Goal: Book appointment/travel/reservation

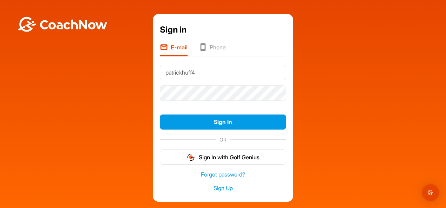
type input "patrickhuff4@gmail.com"
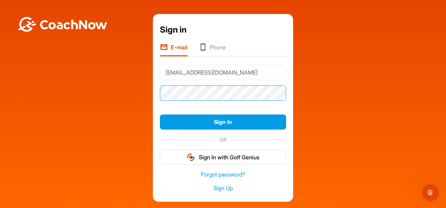
click at [160, 115] on button "Sign In" at bounding box center [223, 122] width 126 height 15
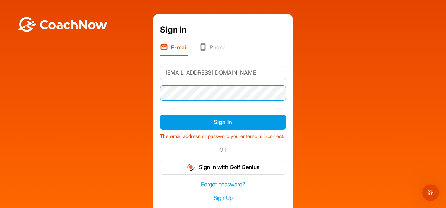
click at [153, 95] on div "Sign in E-mail Phone patrickhuff4@gmail.com Sign In The email address or passwo…" at bounding box center [223, 113] width 140 height 198
click at [160, 115] on button "Sign In" at bounding box center [223, 122] width 126 height 15
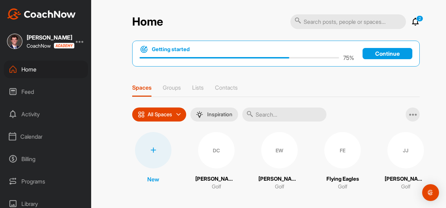
click at [32, 138] on div "Calendar" at bounding box center [46, 137] width 84 height 18
click at [48, 174] on div "Facility Calendar" at bounding box center [54, 172] width 68 height 15
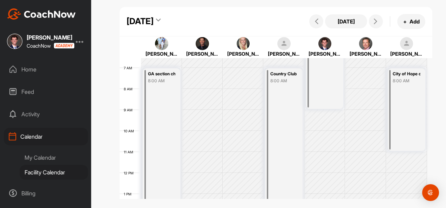
scroll to position [137, 0]
click at [378, 22] on icon at bounding box center [376, 22] width 6 height 6
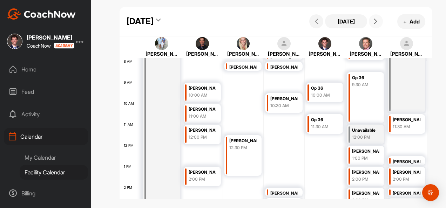
scroll to position [166, 0]
click at [377, 19] on icon at bounding box center [376, 22] width 6 height 6
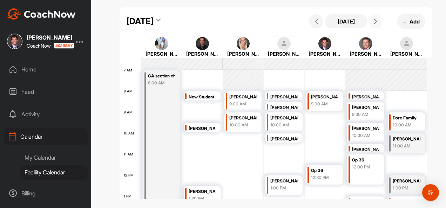
scroll to position [127, 0]
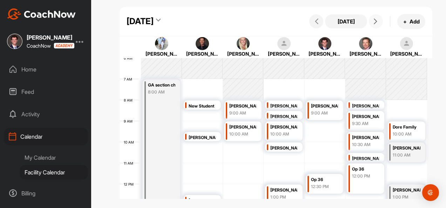
click at [376, 22] on icon at bounding box center [376, 22] width 6 height 6
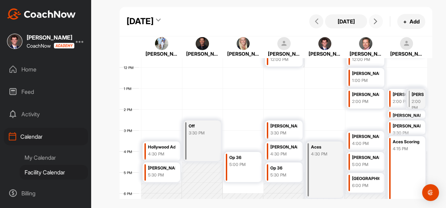
scroll to position [243, 0]
click at [318, 25] on button at bounding box center [317, 21] width 14 height 14
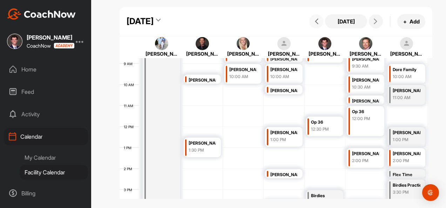
click at [317, 24] on icon at bounding box center [317, 22] width 6 height 6
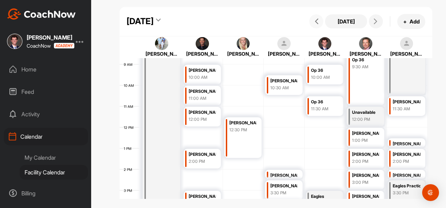
scroll to position [185, 0]
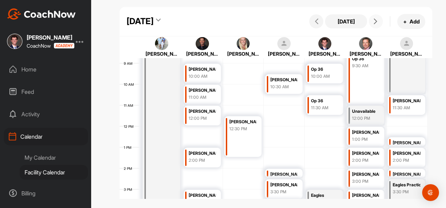
click at [376, 26] on button at bounding box center [376, 21] width 14 height 14
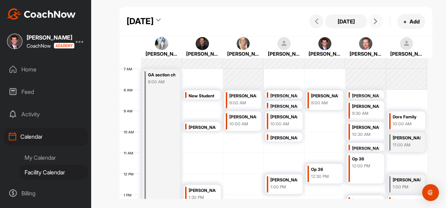
scroll to position [133, 0]
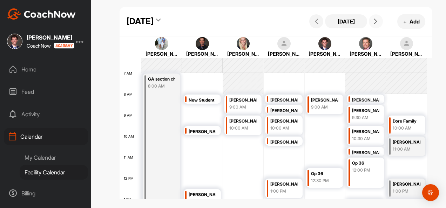
click at [376, 18] on button at bounding box center [376, 21] width 14 height 14
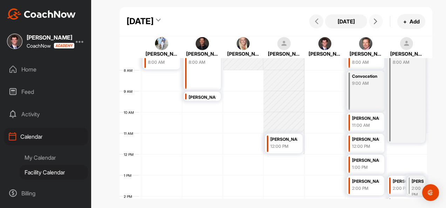
scroll to position [156, 0]
click at [373, 21] on icon at bounding box center [376, 22] width 6 height 6
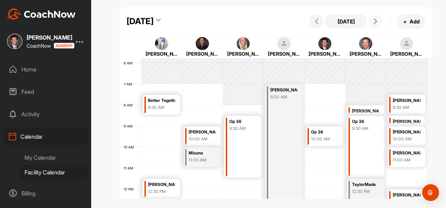
scroll to position [128, 0]
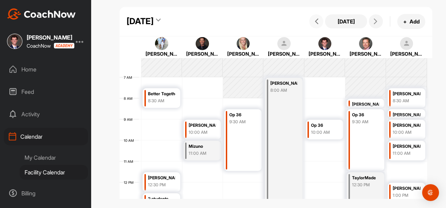
click at [319, 22] on icon at bounding box center [317, 22] width 6 height 6
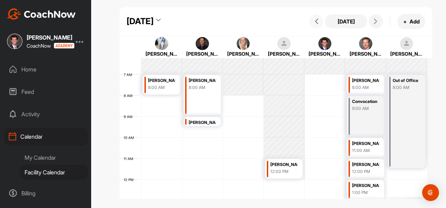
scroll to position [127, 0]
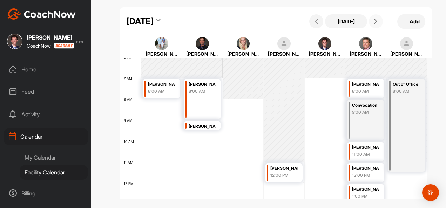
click at [375, 18] on button at bounding box center [376, 21] width 14 height 14
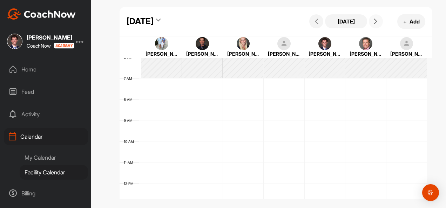
scroll to position [122, 0]
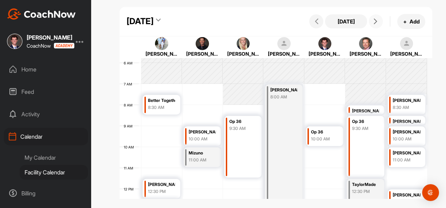
click at [375, 18] on button at bounding box center [376, 21] width 14 height 14
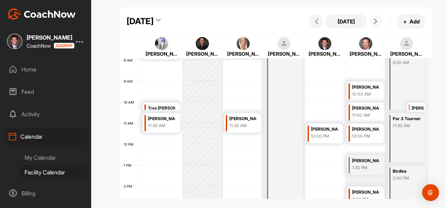
click at [374, 25] on button at bounding box center [376, 21] width 14 height 14
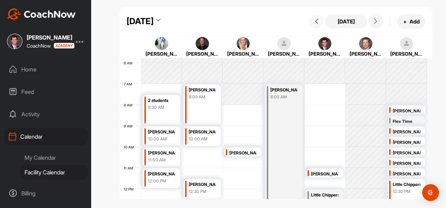
click at [317, 22] on icon at bounding box center [317, 22] width 6 height 6
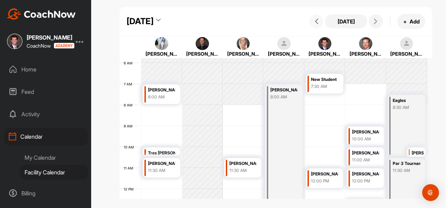
click at [317, 22] on icon at bounding box center [317, 22] width 6 height 6
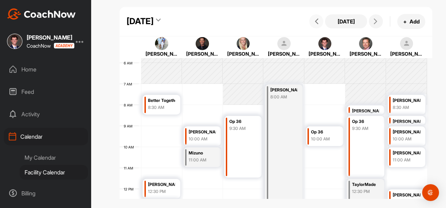
click at [317, 22] on icon at bounding box center [317, 22] width 6 height 6
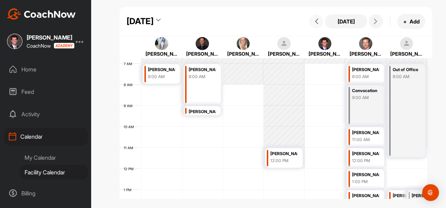
scroll to position [147, 0]
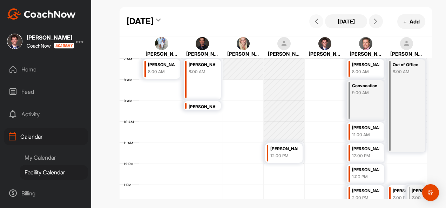
click at [314, 21] on icon at bounding box center [317, 22] width 6 height 6
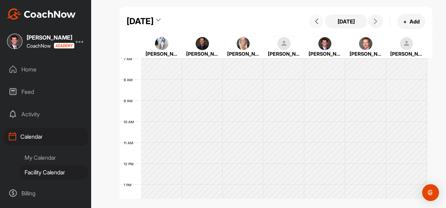
scroll to position [122, 0]
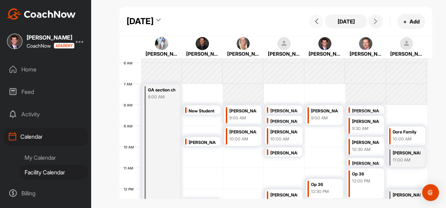
click at [314, 21] on icon at bounding box center [317, 22] width 6 height 6
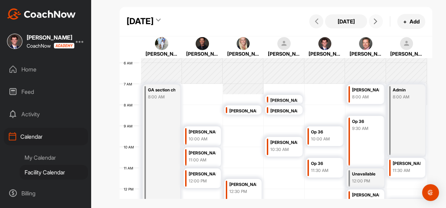
click at [376, 24] on icon at bounding box center [376, 22] width 6 height 6
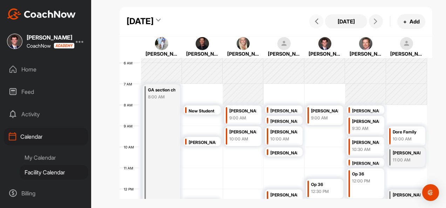
click at [316, 21] on icon at bounding box center [317, 22] width 6 height 6
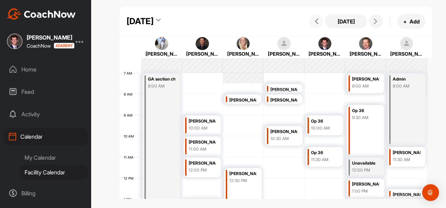
scroll to position [132, 0]
click at [375, 18] on button at bounding box center [376, 21] width 14 height 14
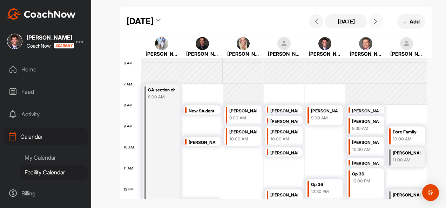
click at [375, 18] on button at bounding box center [376, 21] width 14 height 14
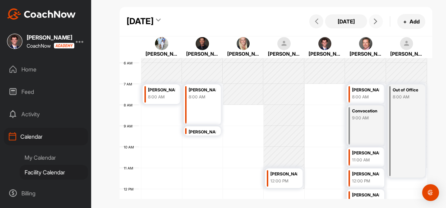
click at [375, 18] on button at bounding box center [376, 21] width 14 height 14
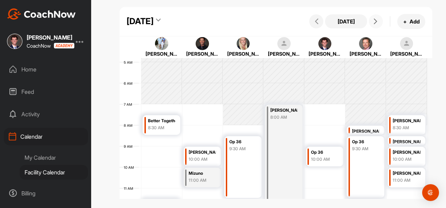
scroll to position [101, 0]
click at [377, 21] on icon at bounding box center [376, 22] width 6 height 6
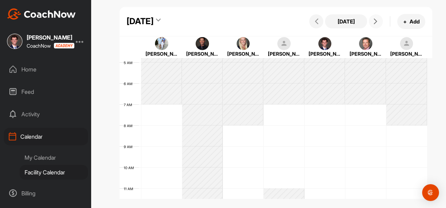
scroll to position [122, 0]
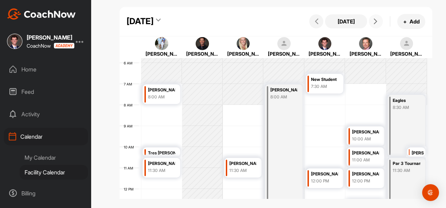
click at [377, 21] on icon at bounding box center [376, 22] width 6 height 6
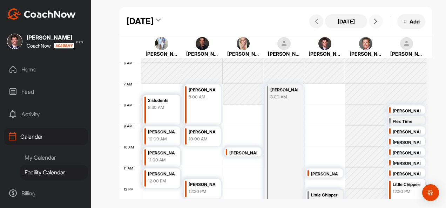
click at [377, 21] on icon at bounding box center [376, 22] width 6 height 6
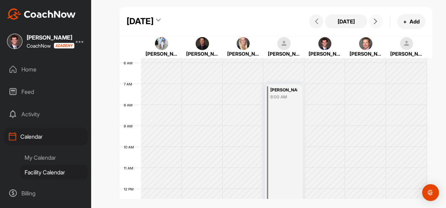
click at [377, 21] on icon at bounding box center [376, 22] width 6 height 6
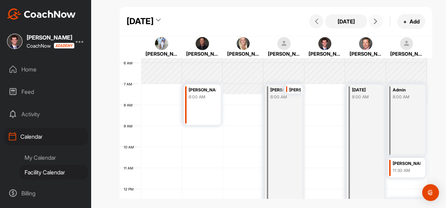
click at [377, 21] on icon at bounding box center [376, 22] width 6 height 6
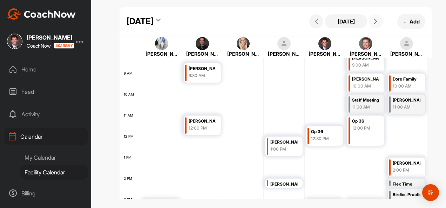
scroll to position [127, 0]
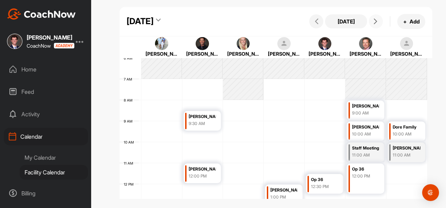
click at [376, 23] on icon at bounding box center [376, 22] width 6 height 6
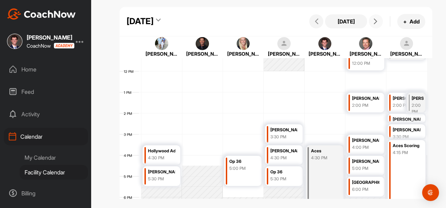
scroll to position [240, 0]
click at [377, 20] on icon at bounding box center [376, 22] width 6 height 6
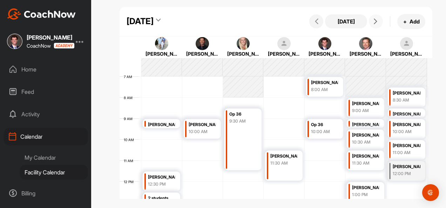
scroll to position [128, 0]
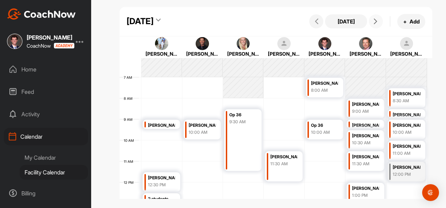
click at [375, 23] on icon at bounding box center [376, 22] width 6 height 6
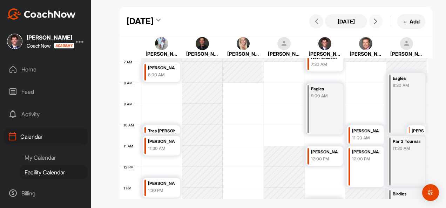
scroll to position [144, 0]
click at [376, 20] on icon at bounding box center [376, 22] width 6 height 6
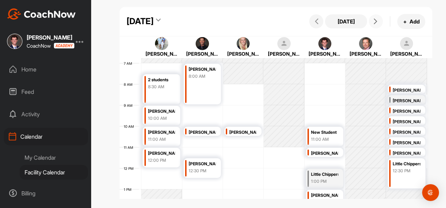
scroll to position [143, 0]
click at [373, 20] on icon at bounding box center [376, 22] width 6 height 6
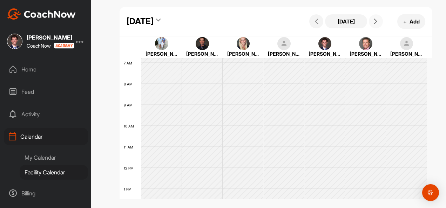
scroll to position [122, 0]
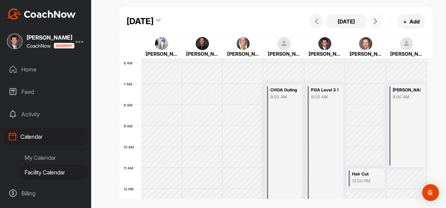
click at [373, 20] on icon at bounding box center [376, 22] width 6 height 6
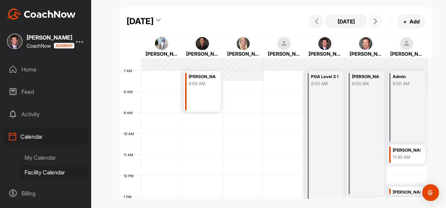
scroll to position [138, 0]
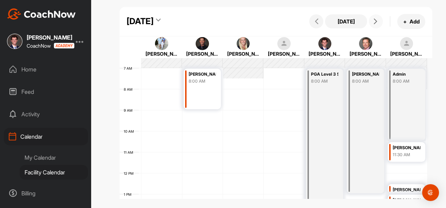
click at [376, 21] on icon at bounding box center [376, 22] width 6 height 6
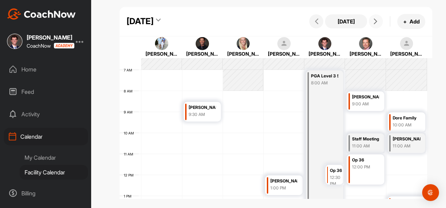
scroll to position [135, 0]
click at [319, 21] on icon at bounding box center [317, 22] width 6 height 6
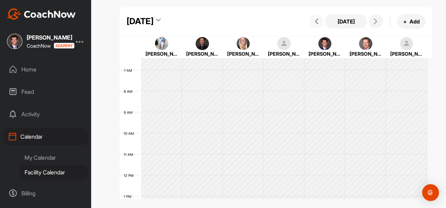
scroll to position [122, 0]
